Goal: Check status: Check status

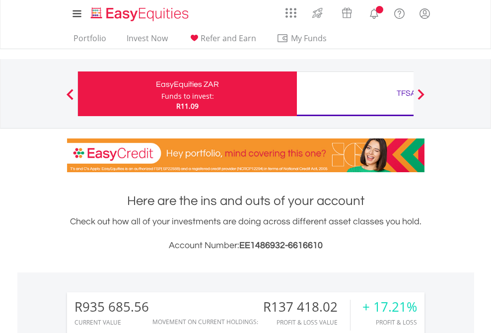
scroll to position [95, 156]
click at [161, 94] on div "Funds to invest:" at bounding box center [187, 96] width 53 height 10
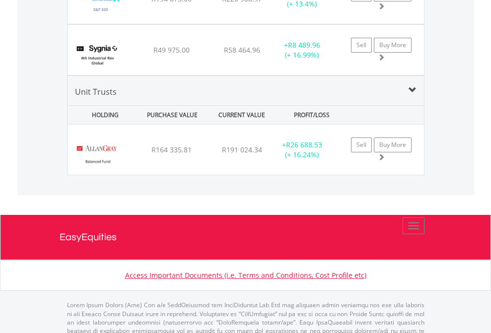
scroll to position [95, 156]
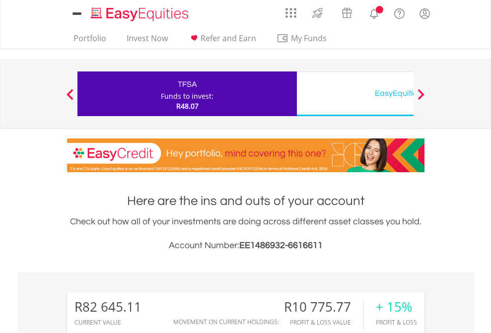
scroll to position [95, 156]
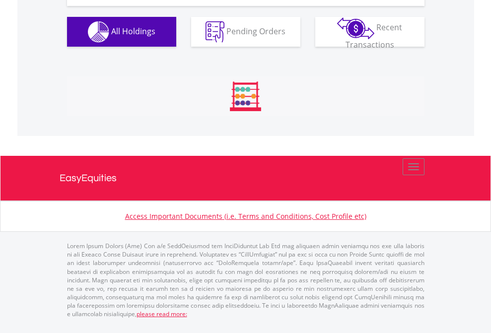
scroll to position [1104, 0]
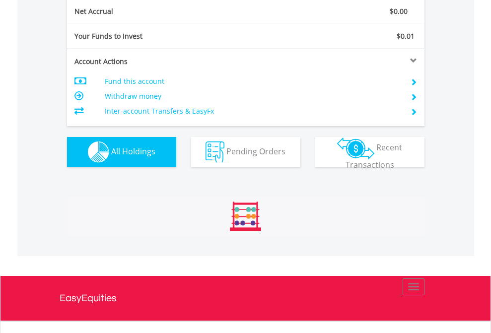
scroll to position [1124, 0]
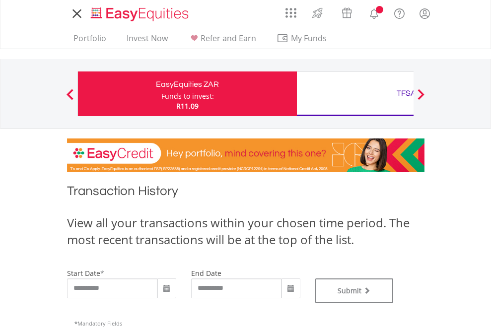
type input "**********"
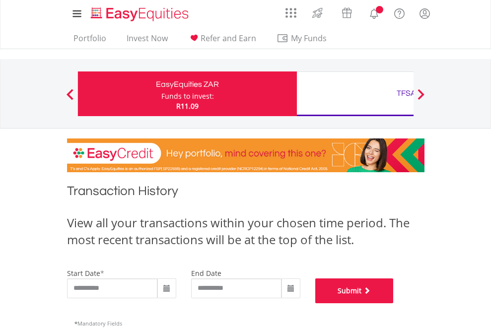
click at [394, 303] on button "Submit" at bounding box center [354, 290] width 78 height 25
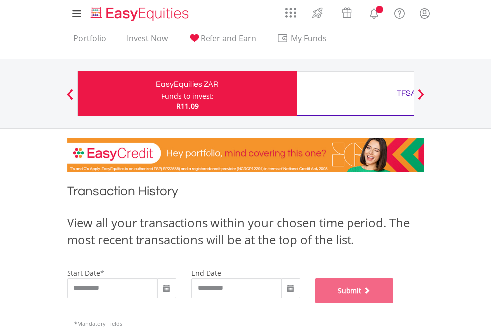
scroll to position [403, 0]
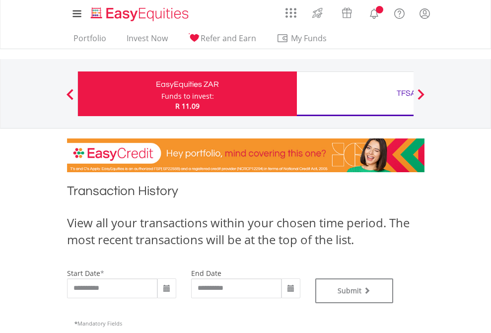
click at [355, 94] on div "TFSA" at bounding box center [406, 93] width 207 height 14
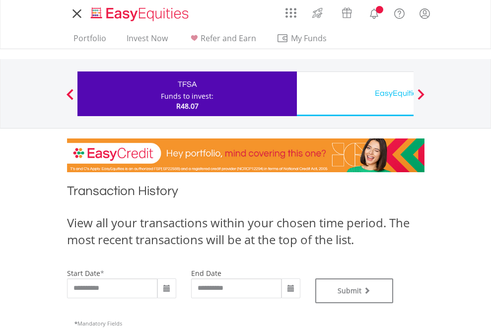
type input "**********"
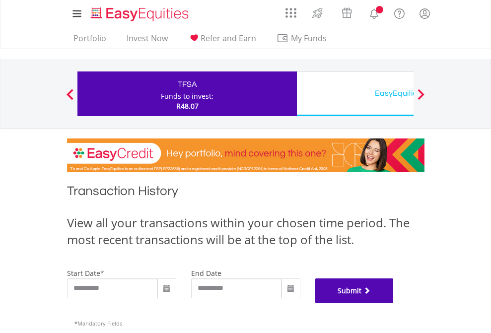
click at [394, 303] on button "Submit" at bounding box center [354, 290] width 78 height 25
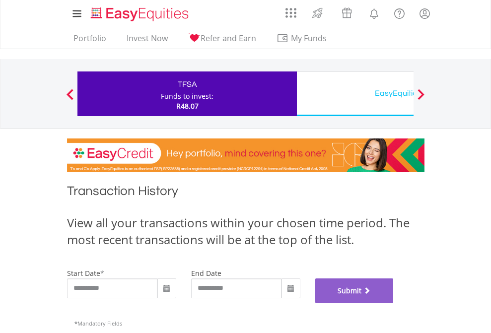
scroll to position [403, 0]
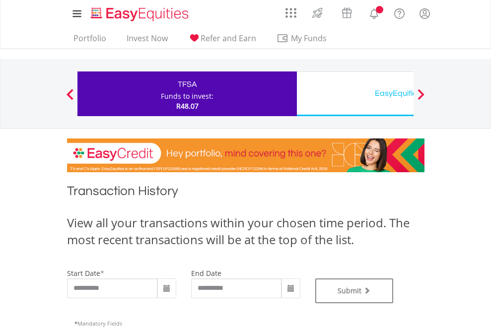
click at [355, 94] on div "EasyEquities USD" at bounding box center [406, 93] width 207 height 14
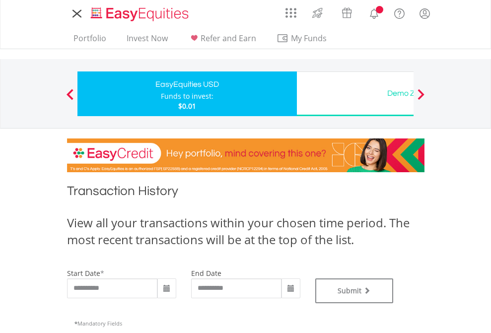
type input "**********"
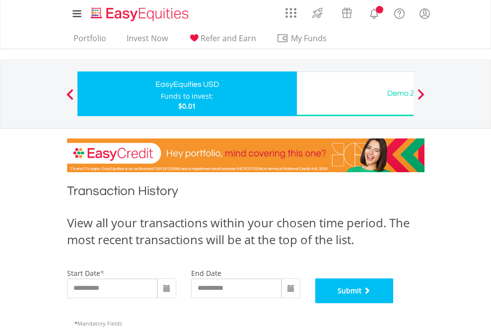
click at [394, 303] on button "Submit" at bounding box center [354, 290] width 78 height 25
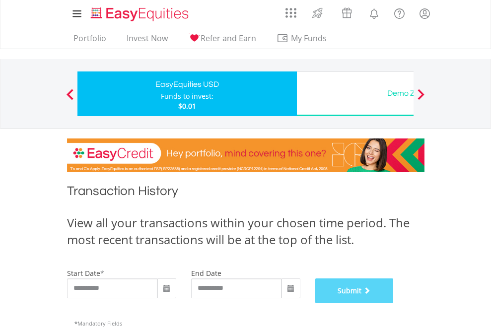
scroll to position [403, 0]
